Goal: Task Accomplishment & Management: Use online tool/utility

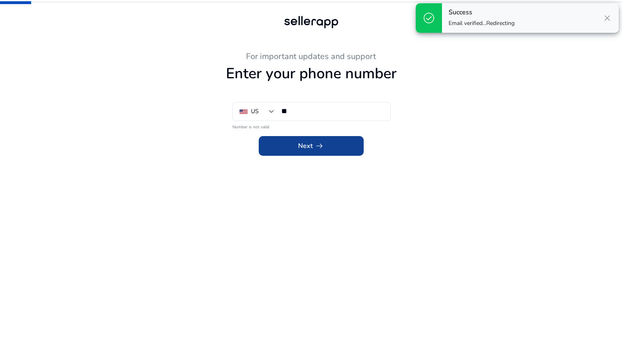
click at [297, 143] on span at bounding box center [311, 146] width 105 height 20
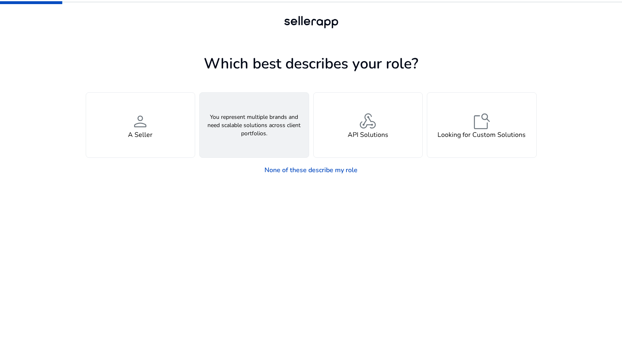
click at [245, 142] on div "groups An Agency" at bounding box center [254, 125] width 109 height 65
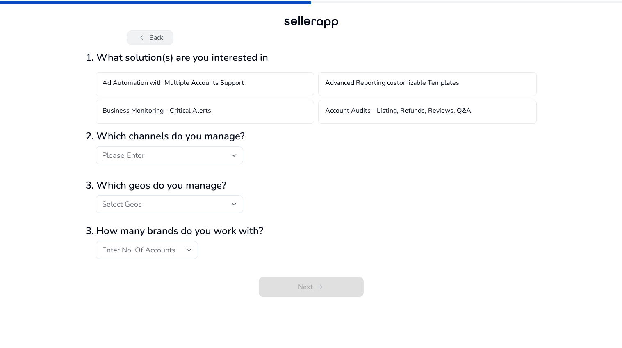
click at [146, 40] on span "chevron_left" at bounding box center [142, 38] width 10 height 10
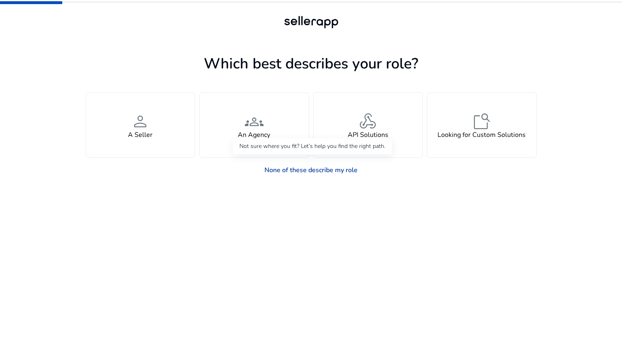
click at [314, 171] on link "None of these describe my role" at bounding box center [311, 170] width 106 height 16
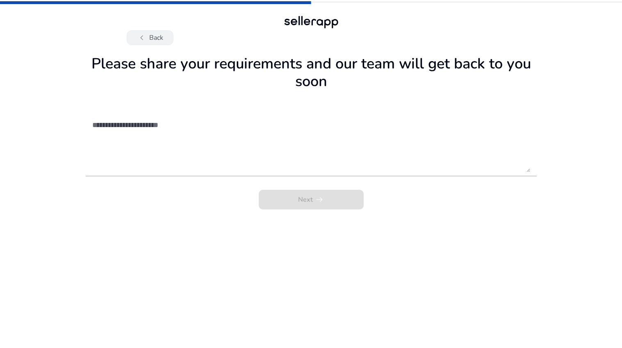
click at [140, 33] on span "chevron_left" at bounding box center [142, 38] width 10 height 10
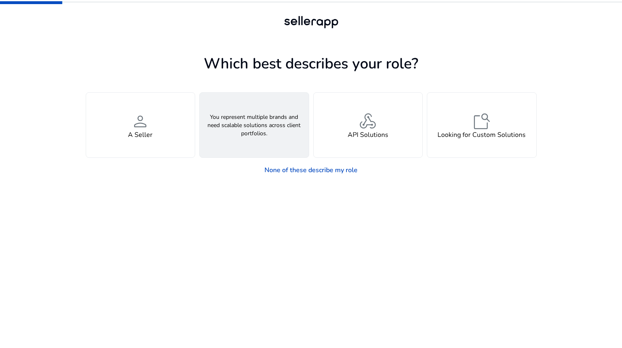
click at [260, 116] on span "groups" at bounding box center [254, 122] width 20 height 20
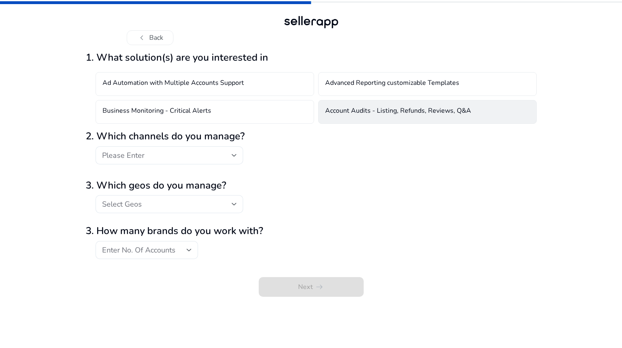
click at [352, 116] on h4 "Account Audits - Listing, Refunds, Reviews, Q&A" at bounding box center [398, 112] width 146 height 10
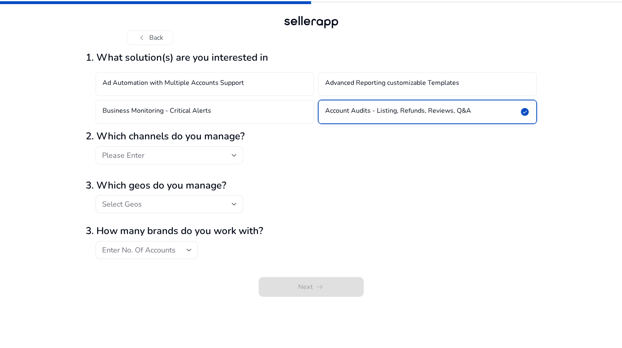
click at [223, 158] on div "Please Enter" at bounding box center [167, 155] width 130 height 9
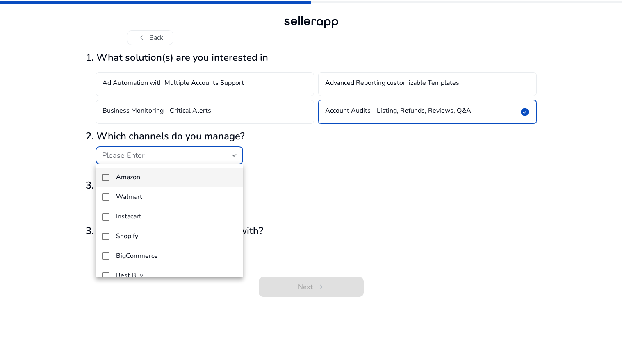
click at [207, 180] on span "Amazon" at bounding box center [176, 178] width 121 height 8
click at [317, 172] on div at bounding box center [311, 174] width 622 height 348
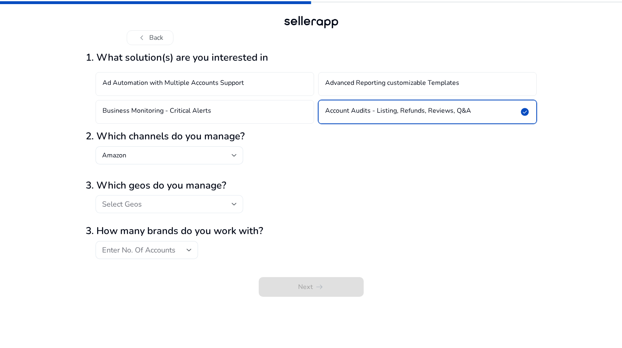
click at [219, 206] on div "Select Geos" at bounding box center [167, 204] width 130 height 9
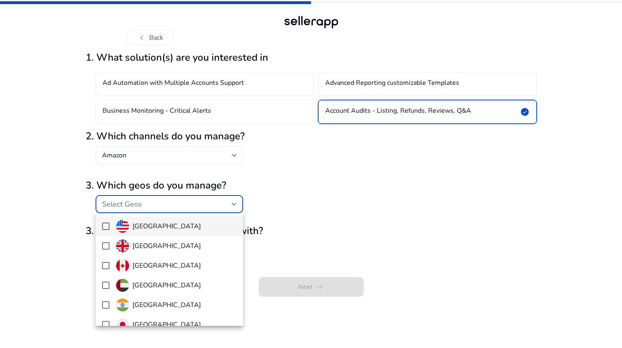
click at [213, 224] on span "United States" at bounding box center [176, 226] width 121 height 13
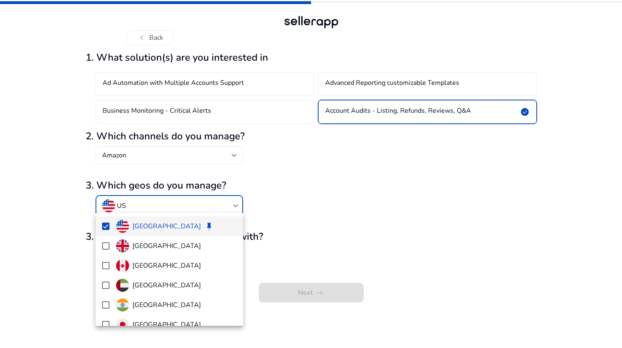
click at [320, 211] on div at bounding box center [311, 174] width 622 height 348
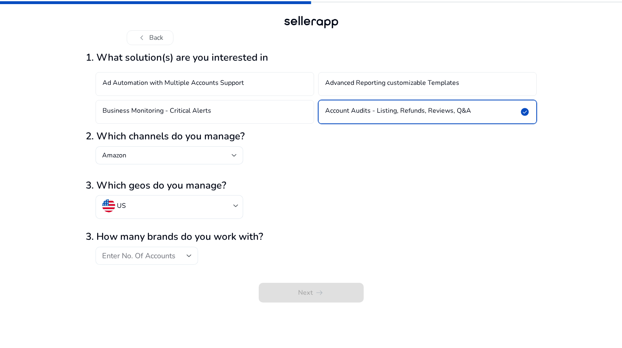
click at [179, 252] on div "Enter No. Of Accounts" at bounding box center [144, 255] width 85 height 9
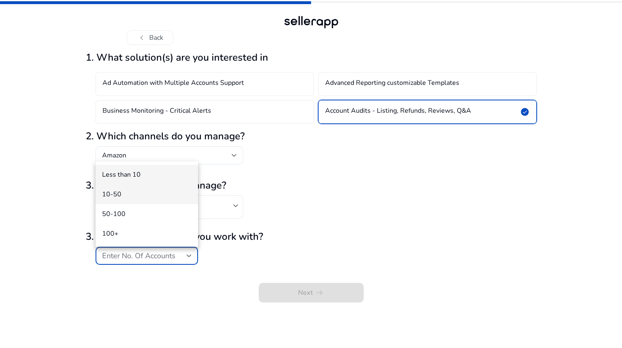
click at [174, 196] on span "10-50" at bounding box center [146, 194] width 89 height 9
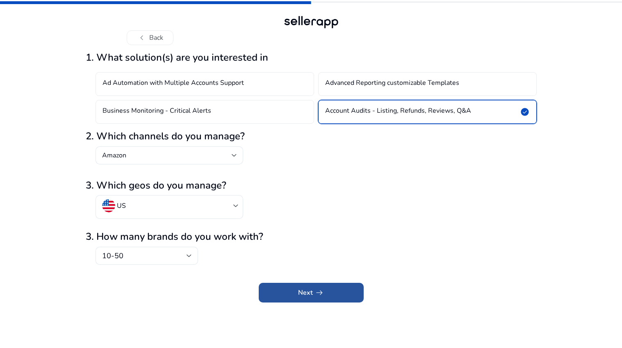
click at [317, 295] on span "arrow_right_alt" at bounding box center [320, 293] width 10 height 10
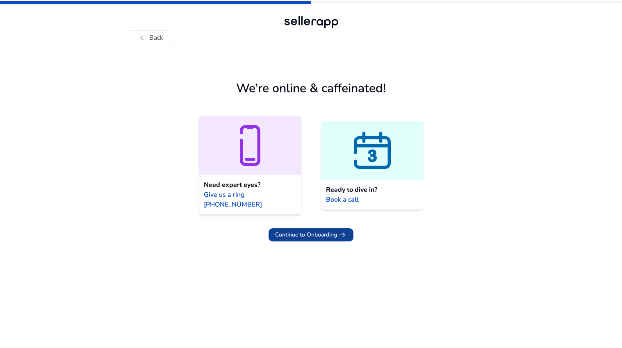
click at [342, 230] on span "arrow_right_alt" at bounding box center [342, 235] width 10 height 10
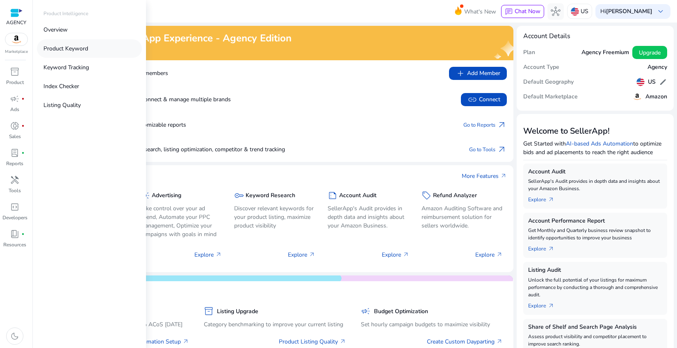
click at [87, 48] on p "Product Keyword" at bounding box center [65, 48] width 45 height 9
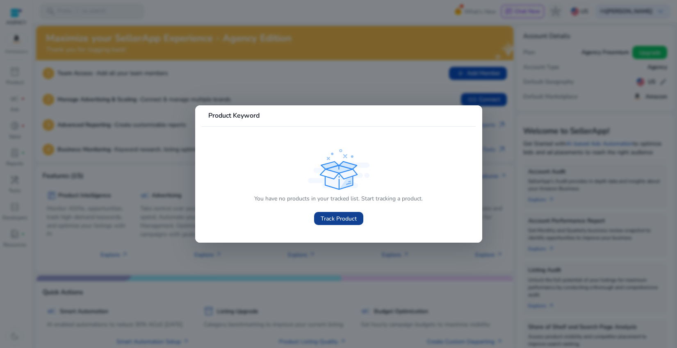
click at [344, 215] on span "Track Product" at bounding box center [339, 219] width 36 height 9
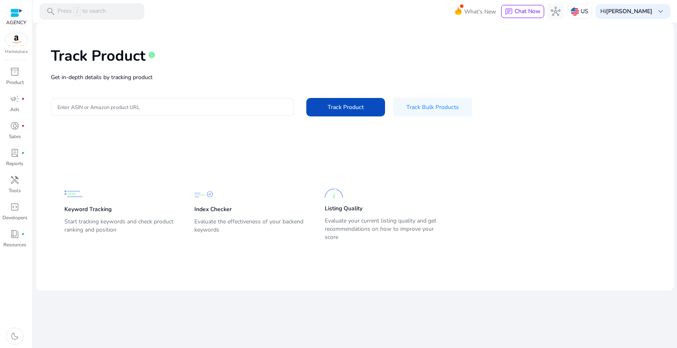
click at [265, 105] on input "Enter ASIN or Amazon product URL" at bounding box center [172, 107] width 230 height 9
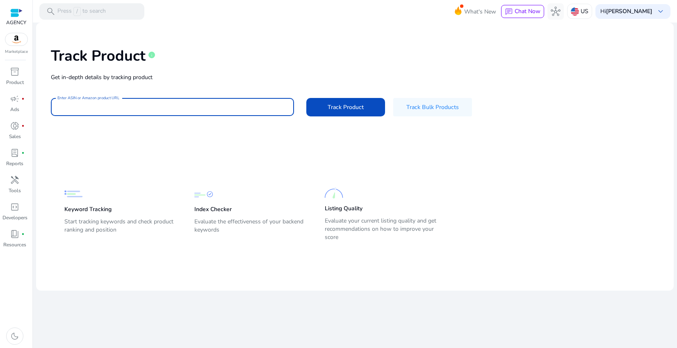
paste input "**********"
type input "**********"
click at [337, 112] on span at bounding box center [345, 107] width 79 height 20
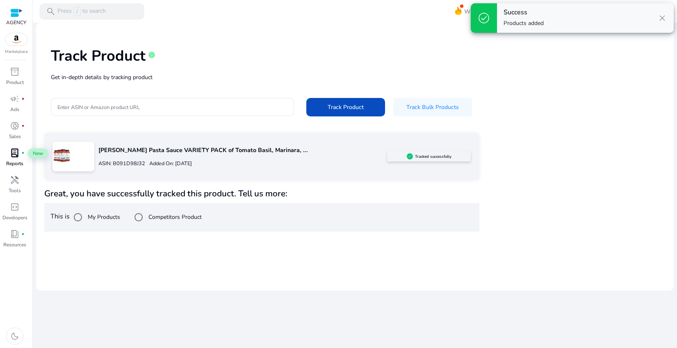
click at [12, 153] on span "lab_profile" at bounding box center [15, 153] width 10 height 10
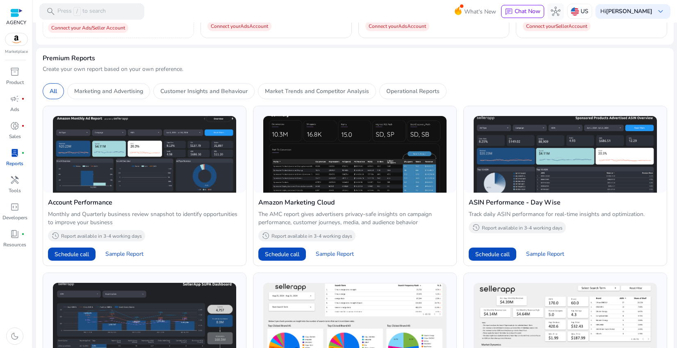
scroll to position [219, 0]
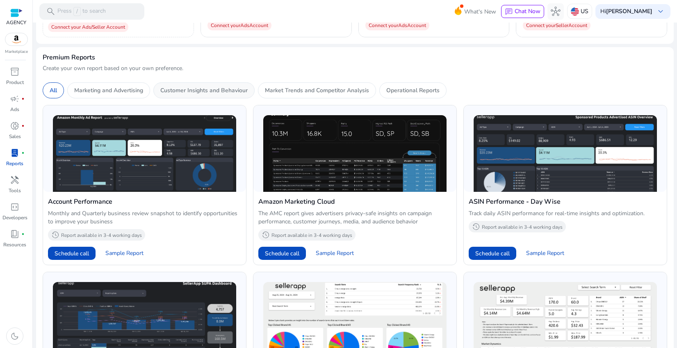
click at [251, 89] on div "Customer Insights and Behaviour" at bounding box center [203, 90] width 101 height 16
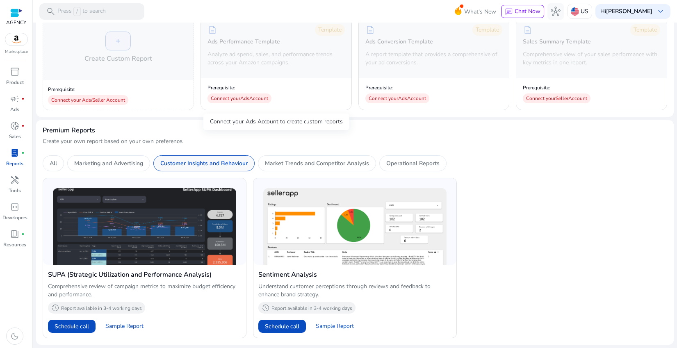
scroll to position [146, 0]
click at [276, 161] on p "Market Trends and Competitor Analysis" at bounding box center [317, 164] width 104 height 9
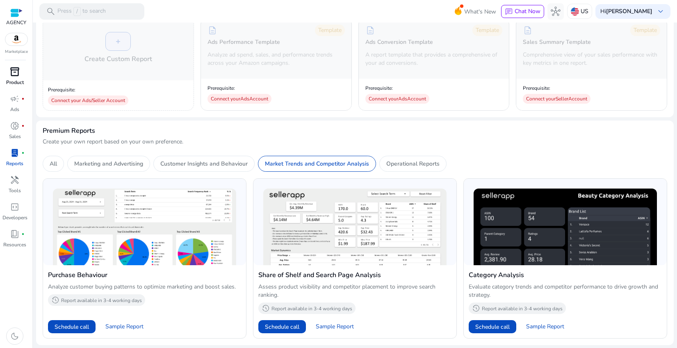
click at [10, 72] on span "inventory_2" at bounding box center [15, 72] width 10 height 10
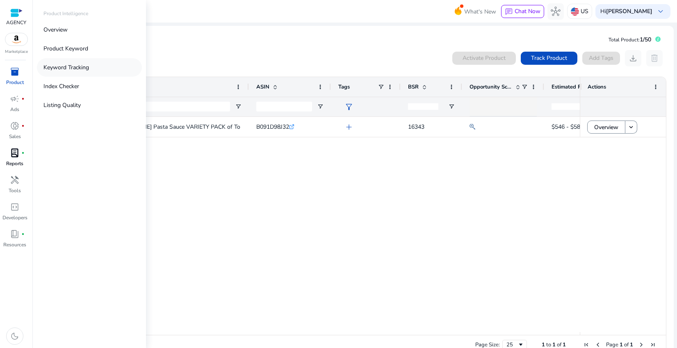
click at [66, 67] on p "Keyword Tracking" at bounding box center [66, 67] width 46 height 9
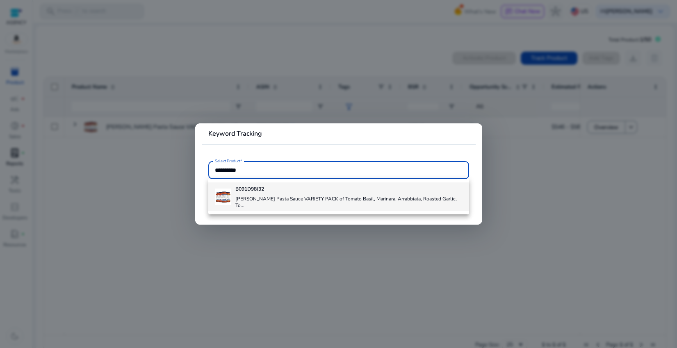
click at [254, 193] on div "B091D98J32 Carbone Pasta Sauce VARIETY PACK of Tomato Basil, Marinara, Arrabbia…" at bounding box center [348, 197] width 227 height 29
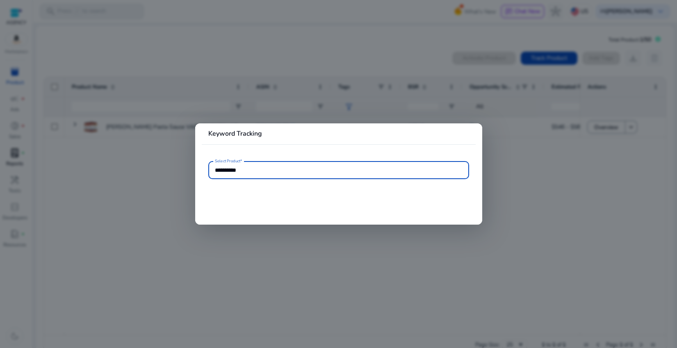
type input "**********"
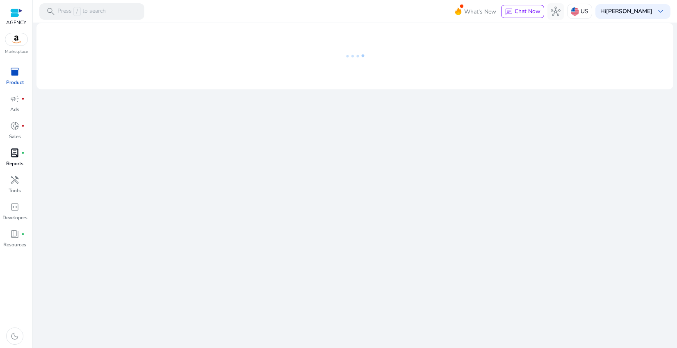
click at [14, 72] on span "inventory_2" at bounding box center [15, 72] width 10 height 10
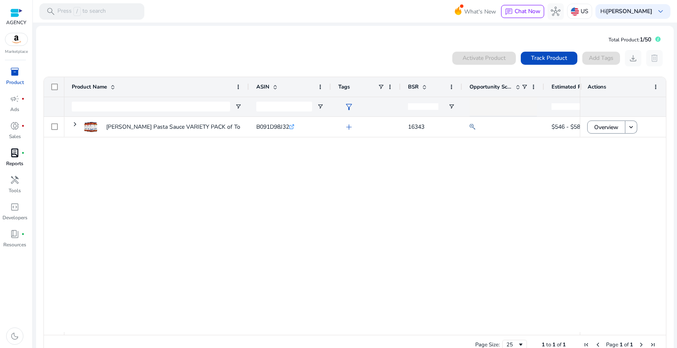
click at [247, 39] on mat-card "Total Product: 1/50 0 products selected Activate Product Track Product Add Tags…" at bounding box center [355, 196] width 638 height 340
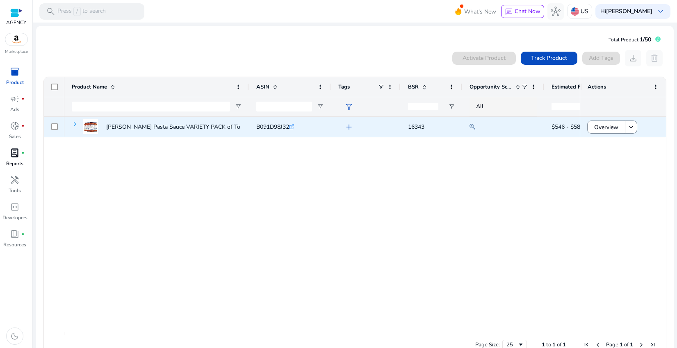
click at [75, 125] on span at bounding box center [75, 124] width 7 height 7
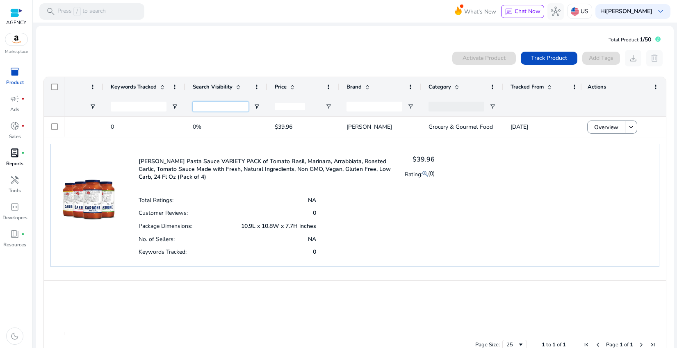
click at [219, 105] on input "Search Visibility Filter Input" at bounding box center [221, 107] width 56 height 10
click at [392, 187] on div "Carbone Pasta Sauce VARIETY PACK of Tomato Basil, Marinara, Arrabbiata, Roasted…" at bounding box center [287, 206] width 296 height 106
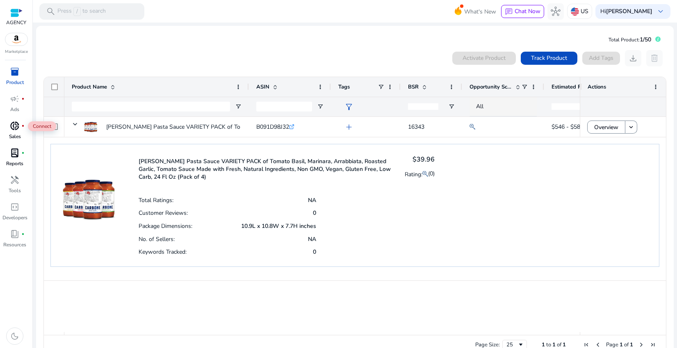
click at [17, 124] on span "donut_small" at bounding box center [15, 126] width 10 height 10
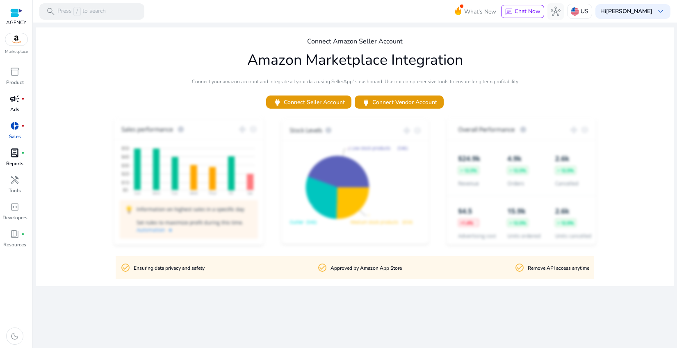
click at [18, 97] on span "campaign" at bounding box center [15, 99] width 10 height 10
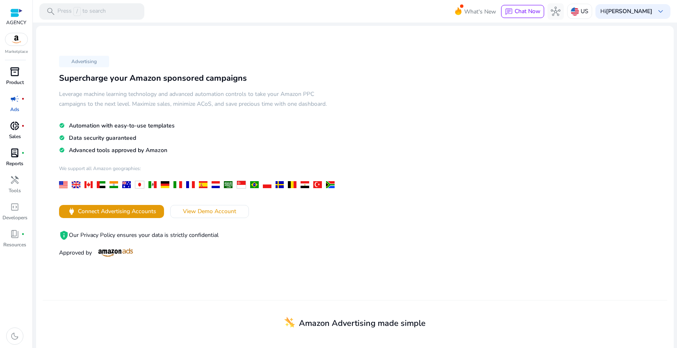
click at [16, 73] on span "inventory_2" at bounding box center [15, 72] width 10 height 10
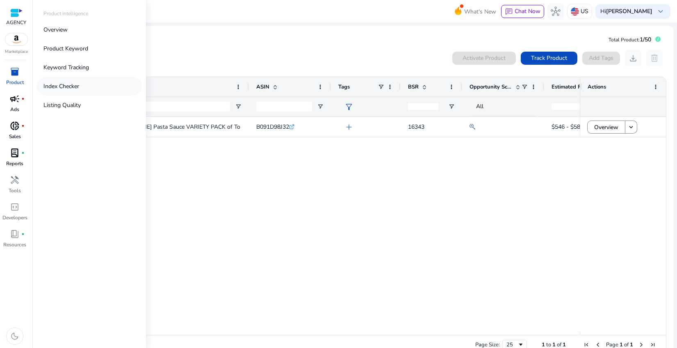
click at [78, 84] on p "Index Checker" at bounding box center [61, 86] width 36 height 9
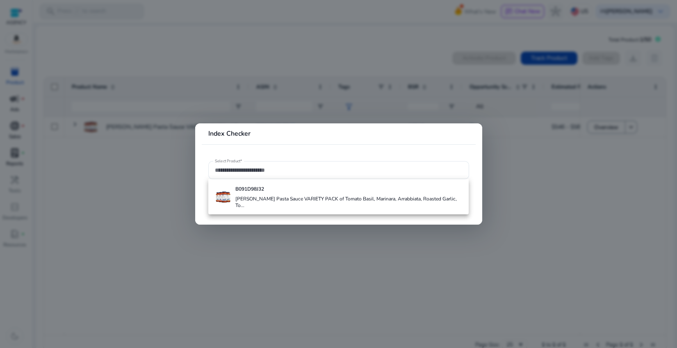
click at [155, 81] on div at bounding box center [338, 174] width 677 height 348
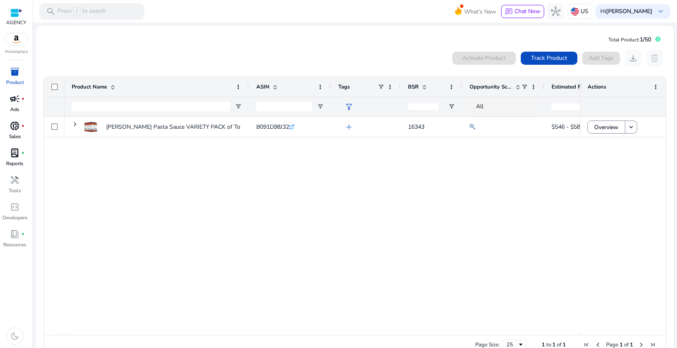
click at [19, 77] on div "inventory_2" at bounding box center [14, 71] width 23 height 13
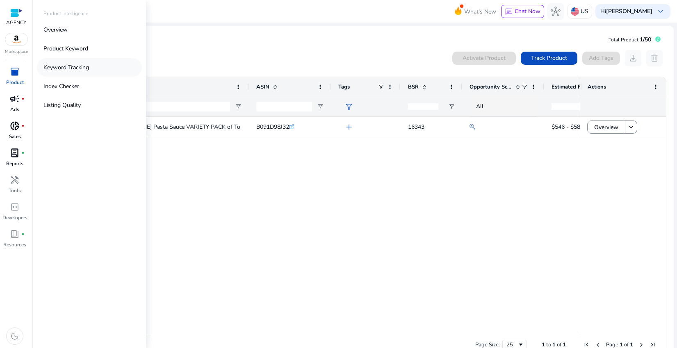
click at [92, 67] on link "Keyword Tracking" at bounding box center [89, 67] width 105 height 18
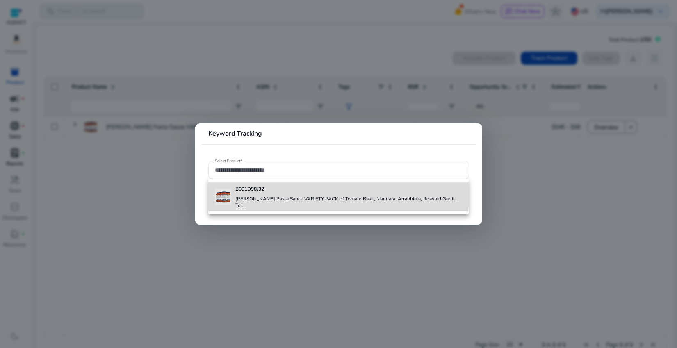
click at [279, 188] on h4 "B091D98J32" at bounding box center [348, 189] width 227 height 7
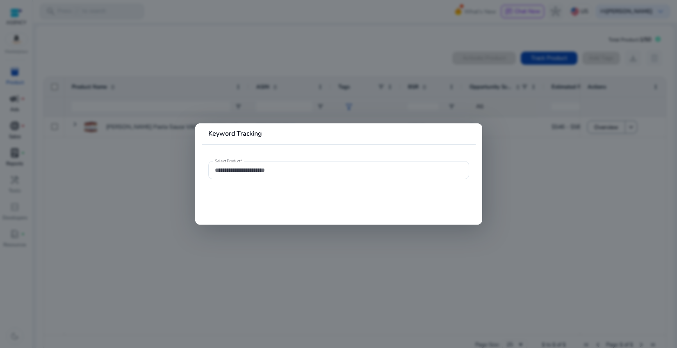
type input "**********"
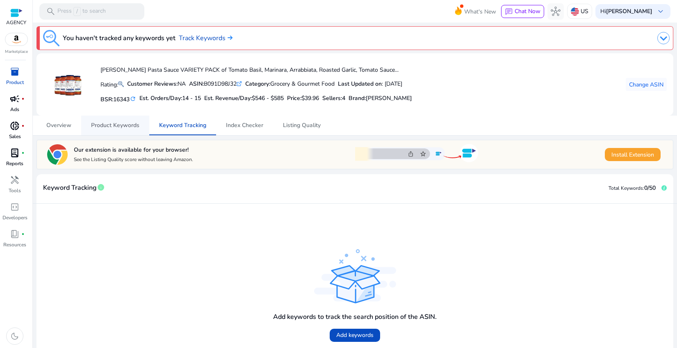
click at [119, 128] on span "Product Keywords" at bounding box center [115, 126] width 48 height 6
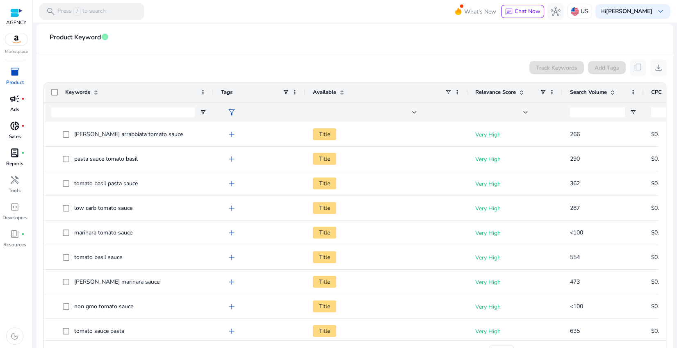
drag, startPoint x: 150, startPoint y: 92, endPoint x: 206, endPoint y: 88, distance: 55.5
click at [212, 88] on div at bounding box center [213, 92] width 3 height 20
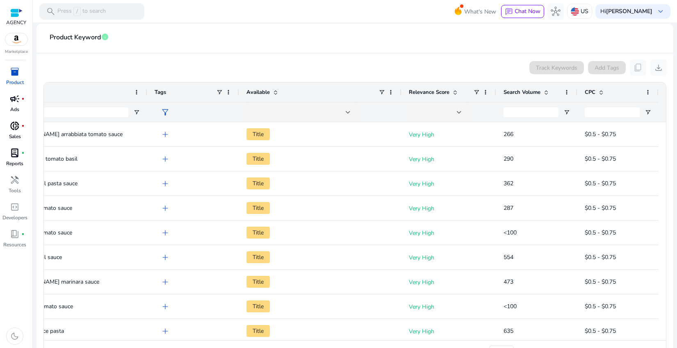
click at [525, 89] on span "Search Volume" at bounding box center [522, 92] width 37 height 7
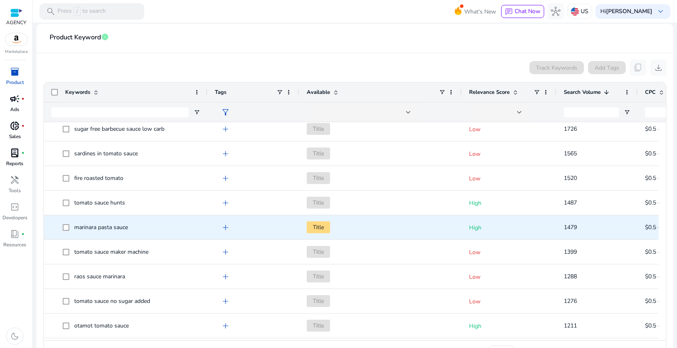
click at [128, 226] on span "marinara pasta sauce" at bounding box center [101, 228] width 54 height 8
click at [108, 225] on span "marinara pasta sauce" at bounding box center [101, 228] width 54 height 8
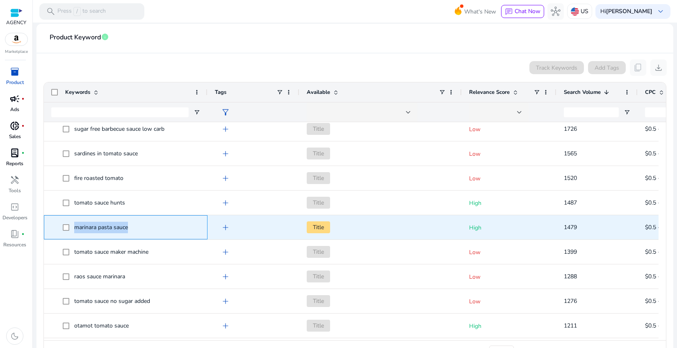
click at [108, 225] on span "marinara pasta sauce" at bounding box center [101, 228] width 54 height 8
copy span "marinara pasta sauce"
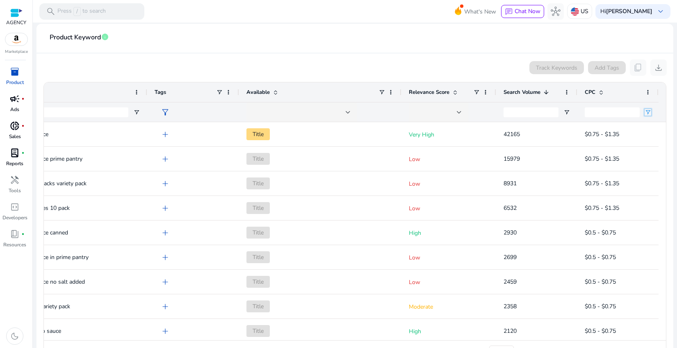
click at [645, 111] on span "Open Filter Menu" at bounding box center [648, 112] width 7 height 7
click at [443, 48] on mat-card-header "Product Keyword info" at bounding box center [355, 41] width 624 height 23
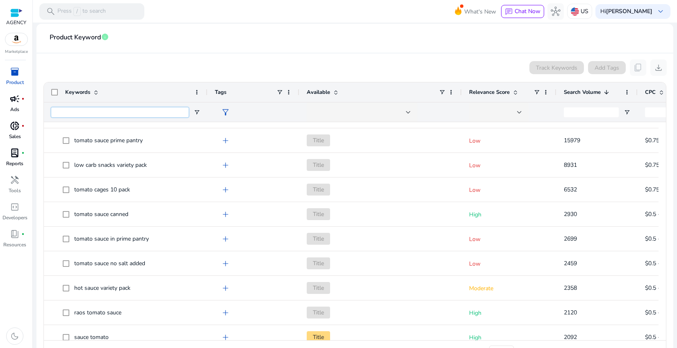
click at [151, 111] on input "Keywords Filter Input" at bounding box center [119, 112] width 137 height 10
click at [196, 110] on span "Open Filter Menu" at bounding box center [197, 112] width 7 height 7
click at [216, 123] on div "Contains" at bounding box center [229, 128] width 64 height 10
click at [249, 64] on div "Track Keywords Add Tags content_copy download" at bounding box center [355, 67] width 624 height 16
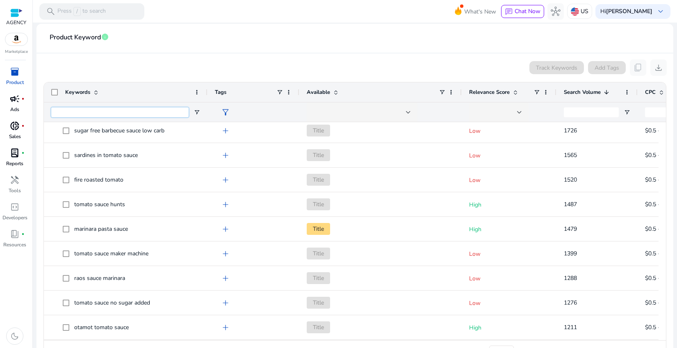
click at [102, 111] on input "Keywords Filter Input" at bounding box center [119, 112] width 137 height 10
paste input "**********"
type input "**********"
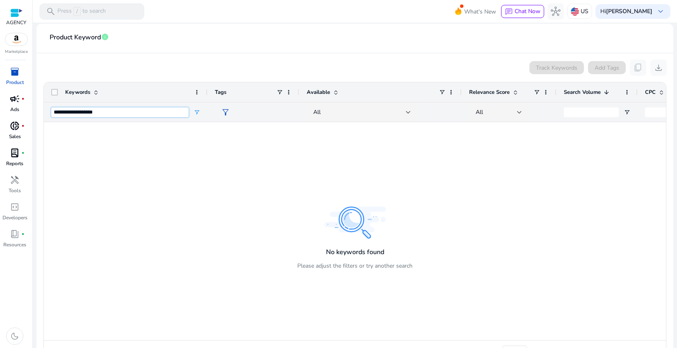
drag, startPoint x: 162, startPoint y: 114, endPoint x: 23, endPoint y: 114, distance: 139.1
click at [24, 114] on mat-sidenav-container "AGENCY Marketplace inventory_2 Product campaign fiber_manual_record Ads donut_s…" at bounding box center [338, 174] width 677 height 348
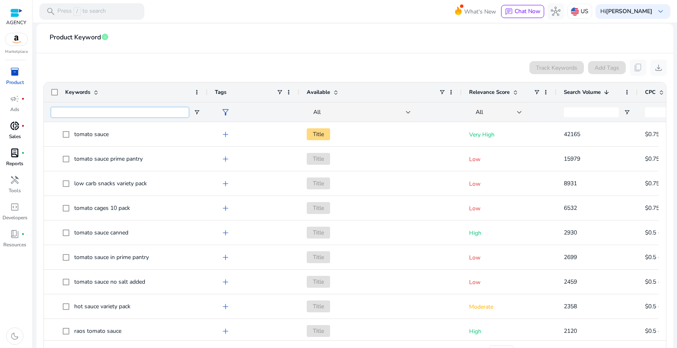
paste input "**********"
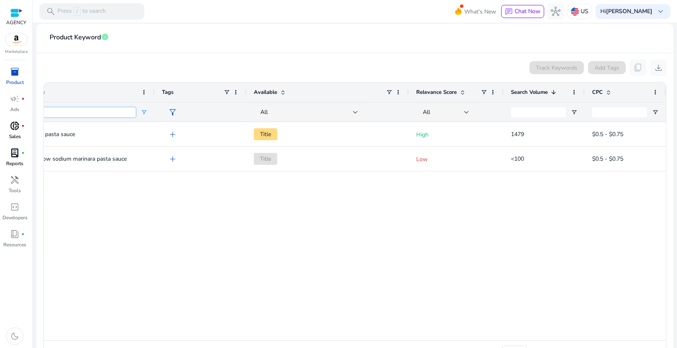
type input "**********"
